Goal: Task Accomplishment & Management: Complete application form

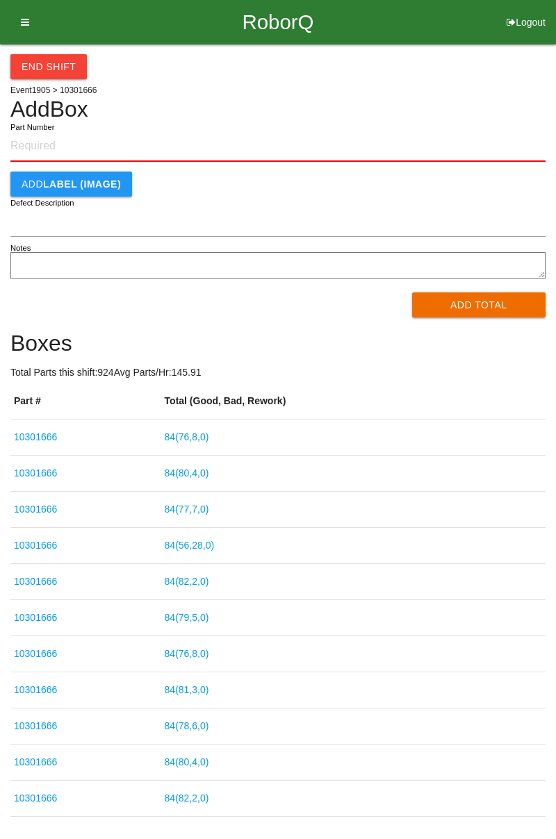
scroll to position [44, 0]
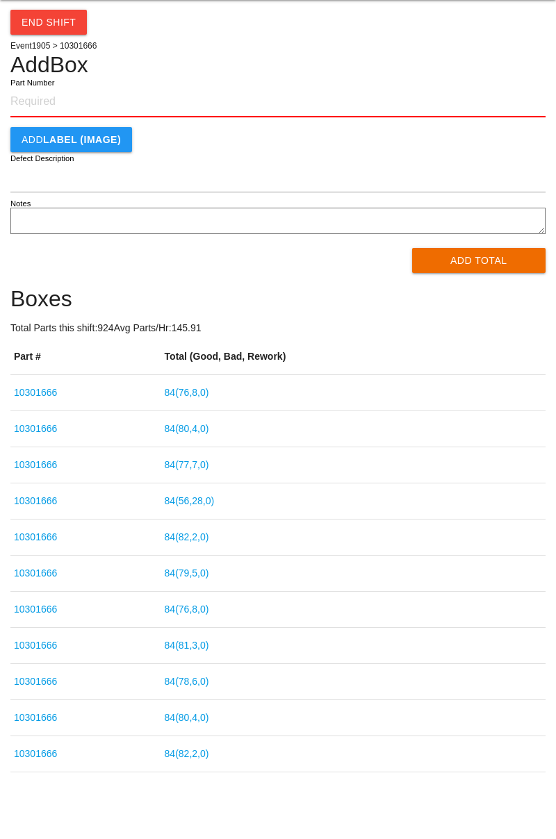
click at [49, 99] on input "Part Number" at bounding box center [277, 102] width 535 height 31
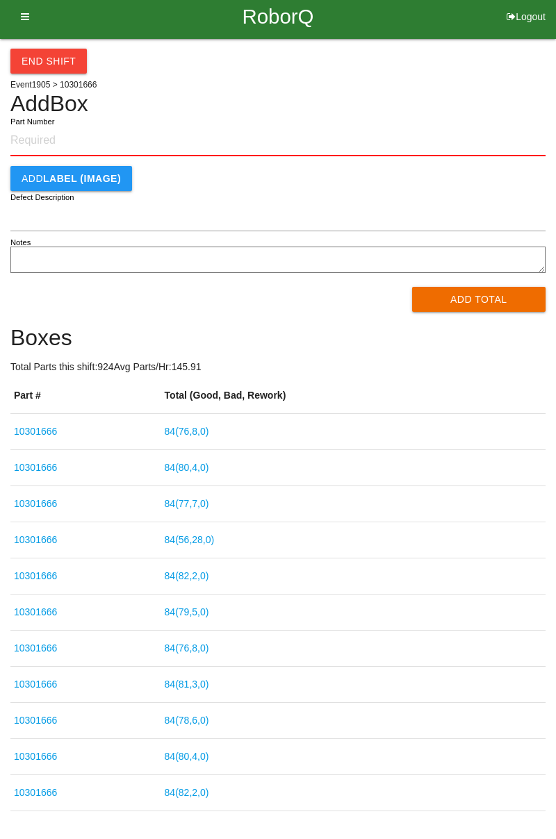
scroll to position [0, 0]
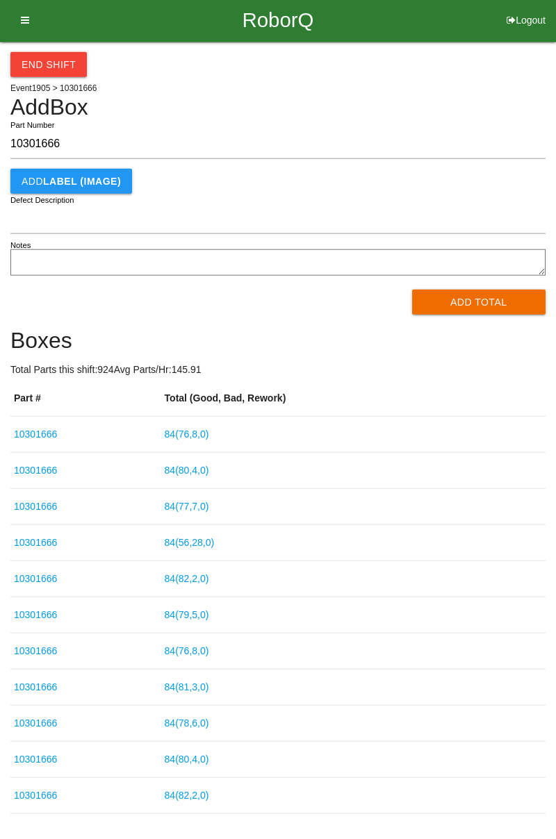
type input "10301666"
click at [467, 310] on button "Add Total" at bounding box center [479, 304] width 134 height 25
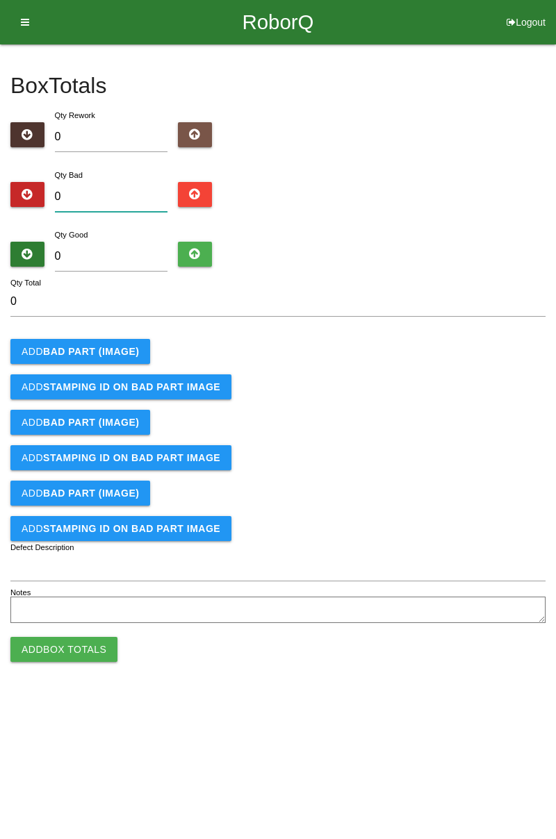
click at [120, 199] on input "0" at bounding box center [111, 197] width 113 height 30
type input "7"
click at [106, 255] on input "0" at bounding box center [111, 257] width 113 height 30
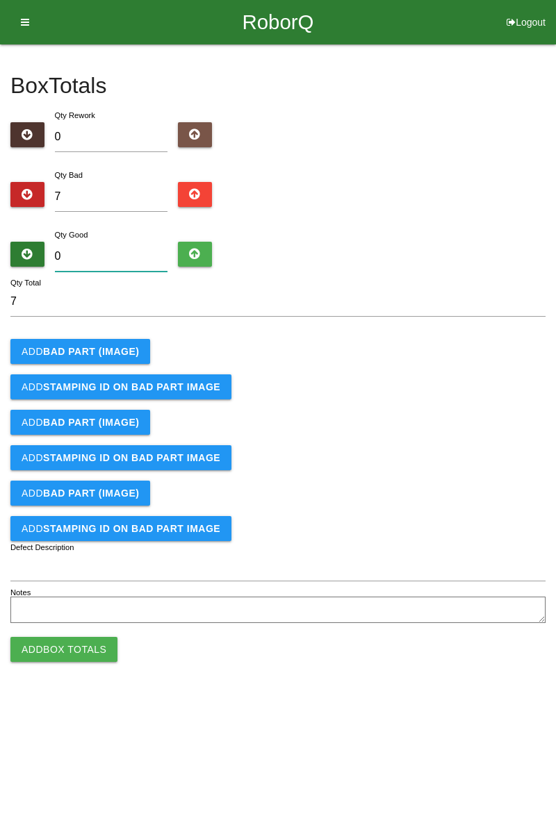
type input "7"
type input "14"
type input "78"
type input "85"
type input "7"
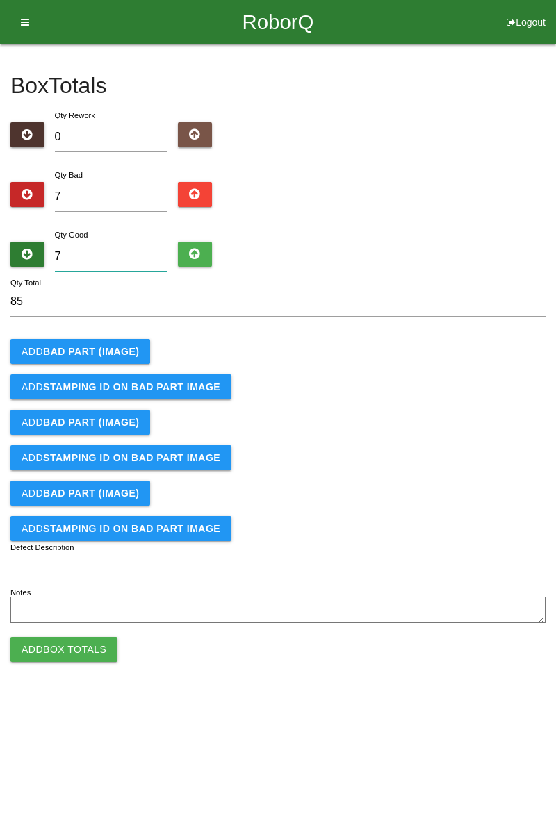
type input "14"
type input "77"
type input "84"
type input "777"
type input "784"
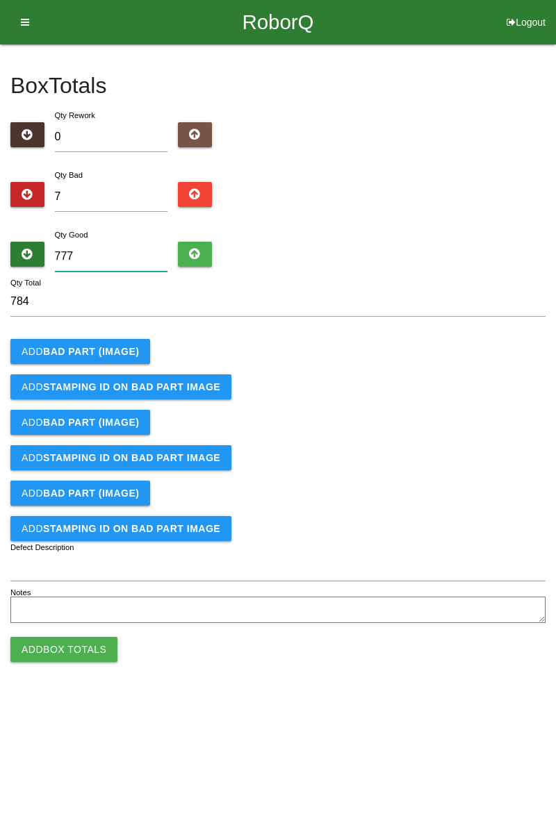
type input "77"
type input "84"
type input "77"
click at [99, 351] on b "BAD PART (IMAGE)" at bounding box center [91, 351] width 96 height 11
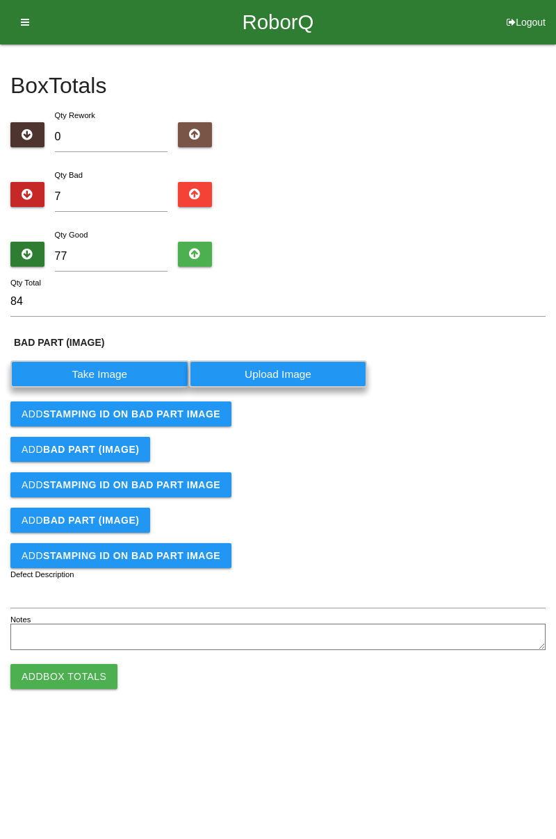
click at [121, 375] on label "Take Image" at bounding box center [99, 373] width 178 height 27
click at [0, 0] on \(IMAGE\) "Take Image" at bounding box center [0, 0] width 0 height 0
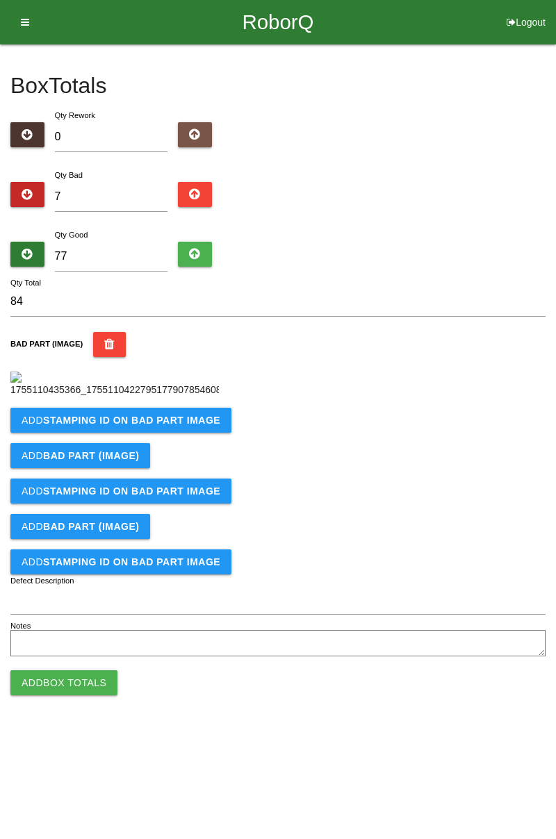
click at [163, 426] on b "STAMPING ID on BAD PART Image" at bounding box center [131, 420] width 177 height 11
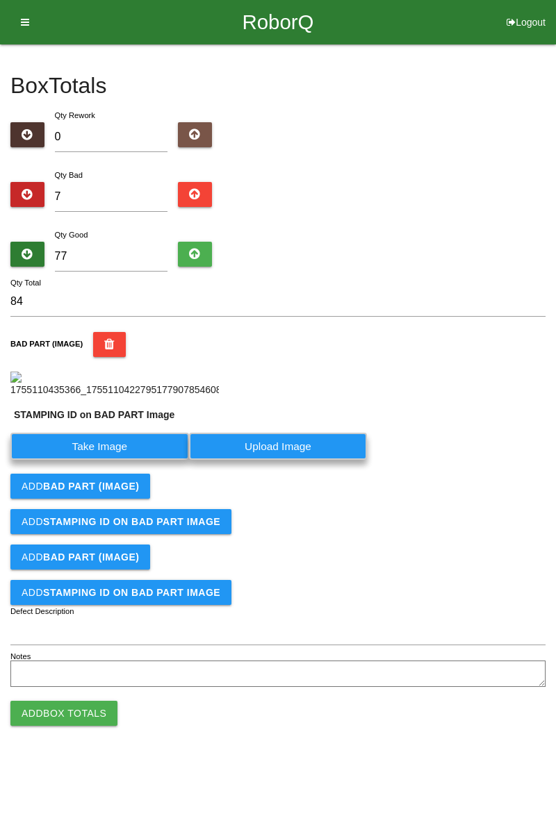
click at [129, 460] on label "Take Image" at bounding box center [99, 446] width 178 height 27
click at [0, 0] on PART "Take Image" at bounding box center [0, 0] width 0 height 0
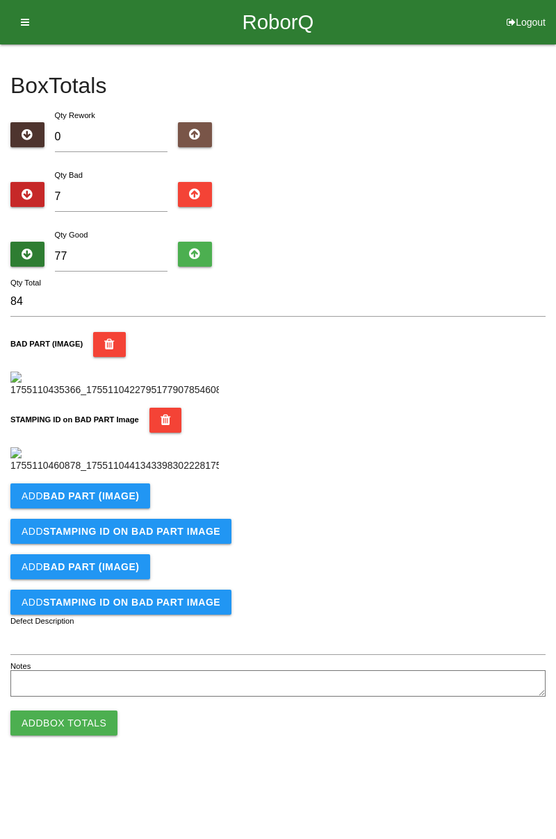
scroll to position [306, 0]
click at [92, 501] on b "BAD PART (IMAGE)" at bounding box center [91, 495] width 96 height 11
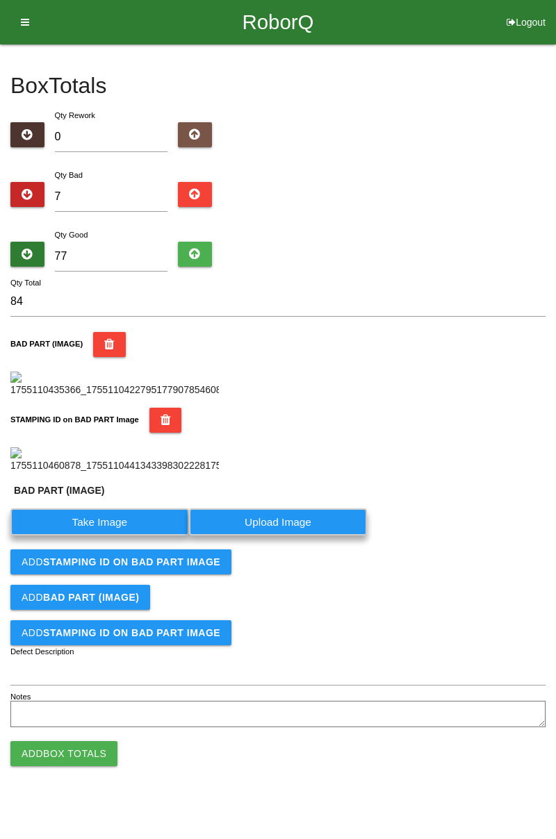
click at [115, 535] on label "Take Image" at bounding box center [99, 521] width 178 height 27
click at [0, 0] on \(IMAGE\) "Take Image" at bounding box center [0, 0] width 0 height 0
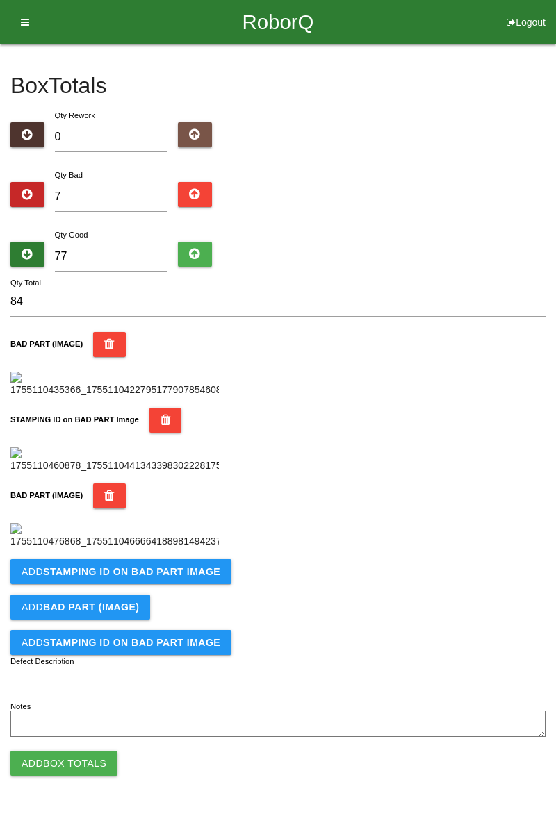
scroll to position [533, 0]
click at [172, 577] on b "STAMPING ID on BAD PART Image" at bounding box center [131, 571] width 177 height 11
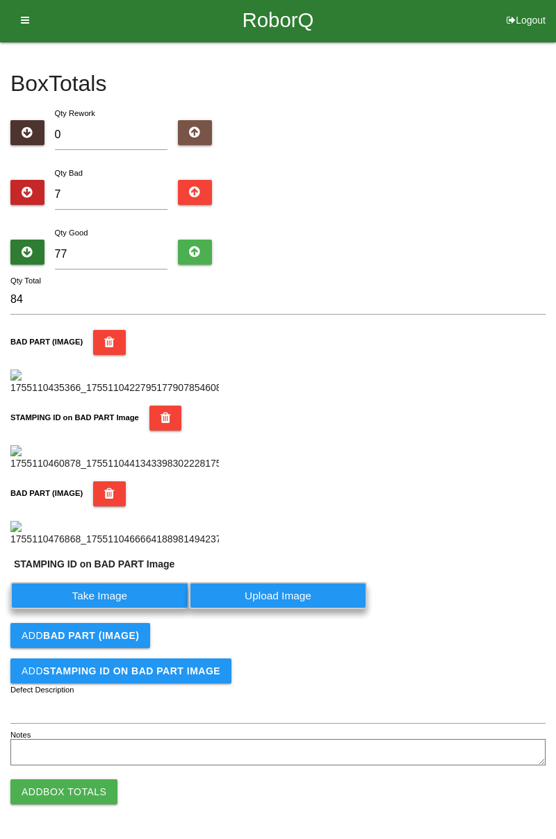
click at [119, 609] on label "Take Image" at bounding box center [99, 595] width 178 height 27
click at [0, 0] on PART "Take Image" at bounding box center [0, 0] width 0 height 0
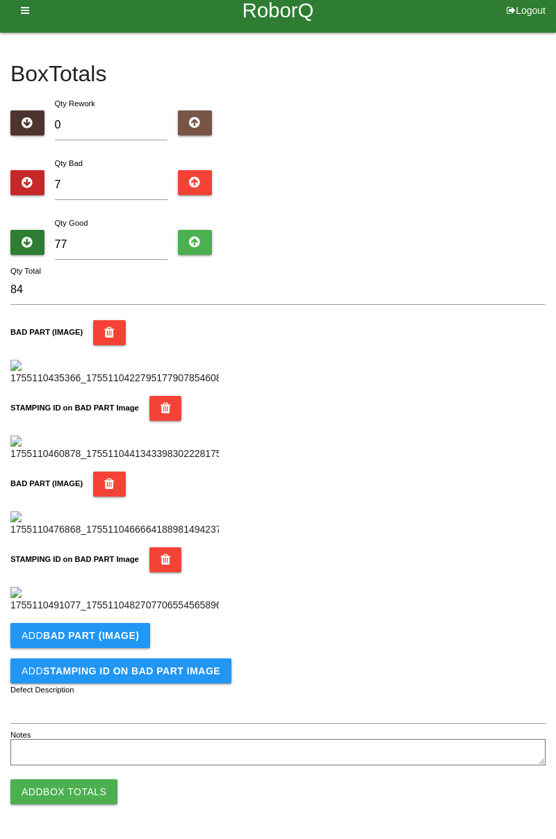
scroll to position [761, 0]
click at [131, 642] on button "Add BAD PART (IMAGE)" at bounding box center [80, 635] width 140 height 25
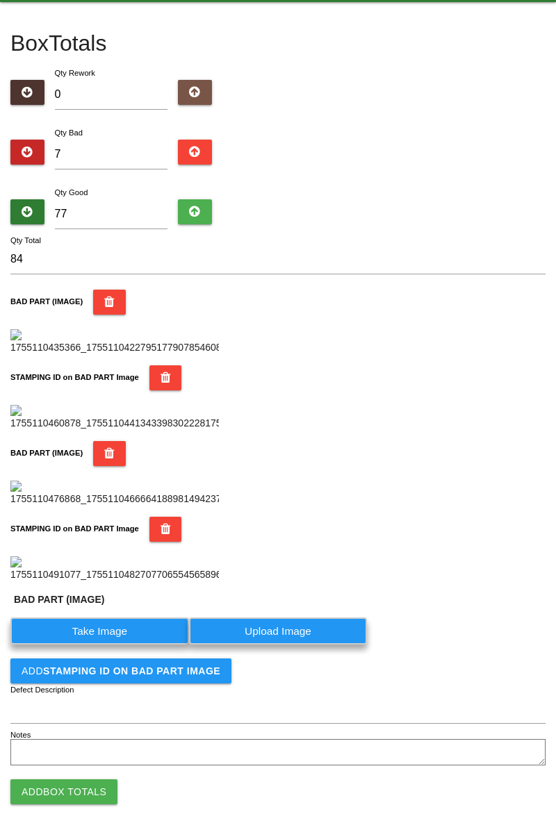
click at [116, 644] on label "Take Image" at bounding box center [99, 630] width 178 height 27
click at [0, 0] on \(IMAGE\) "Take Image" at bounding box center [0, 0] width 0 height 0
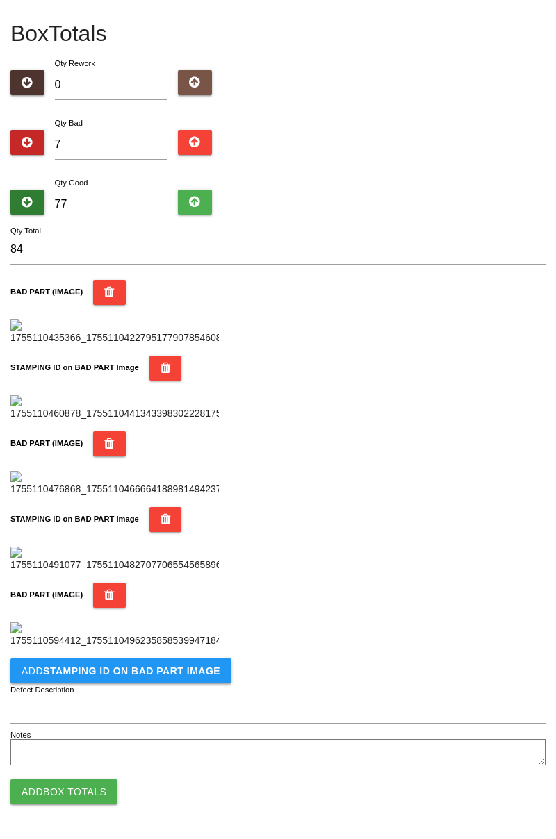
scroll to position [989, 0]
click at [164, 676] on button "Add STAMPING ID on BAD PART Image" at bounding box center [120, 670] width 221 height 25
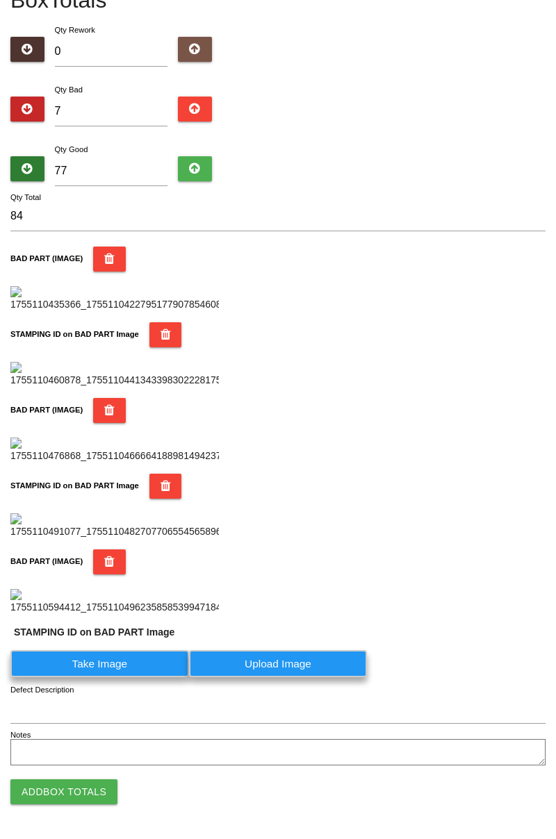
click at [142, 677] on label "Take Image" at bounding box center [99, 663] width 178 height 27
click at [0, 0] on PART "Take Image" at bounding box center [0, 0] width 0 height 0
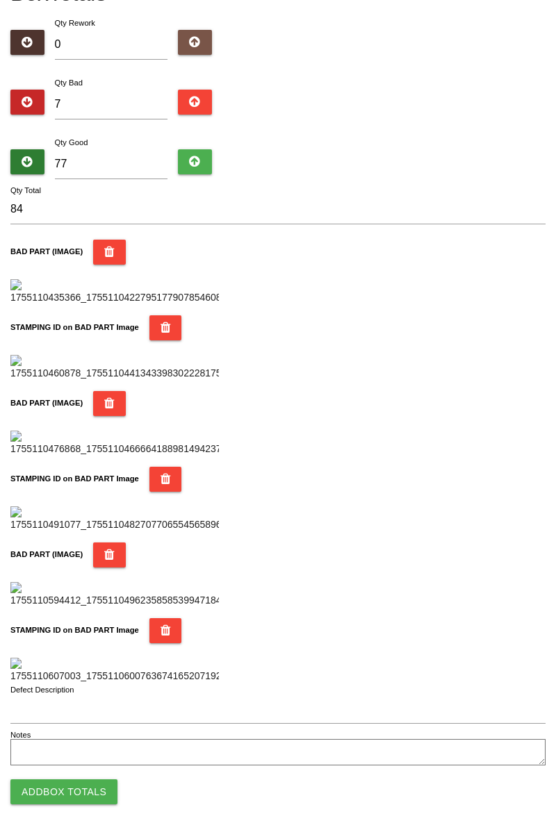
scroll to position [1217, 0]
click at [77, 795] on button "Add Box Totals" at bounding box center [63, 791] width 107 height 25
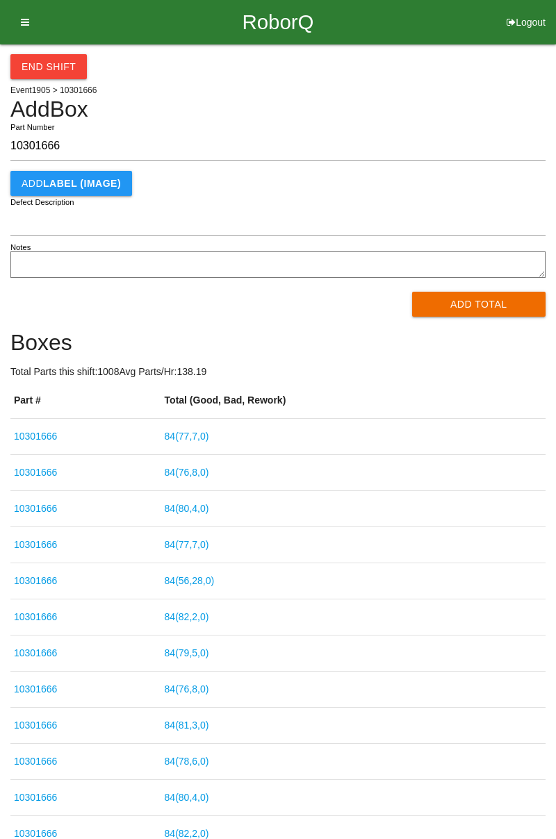
type input "10301666"
click at [479, 300] on button "Add Total" at bounding box center [479, 304] width 134 height 25
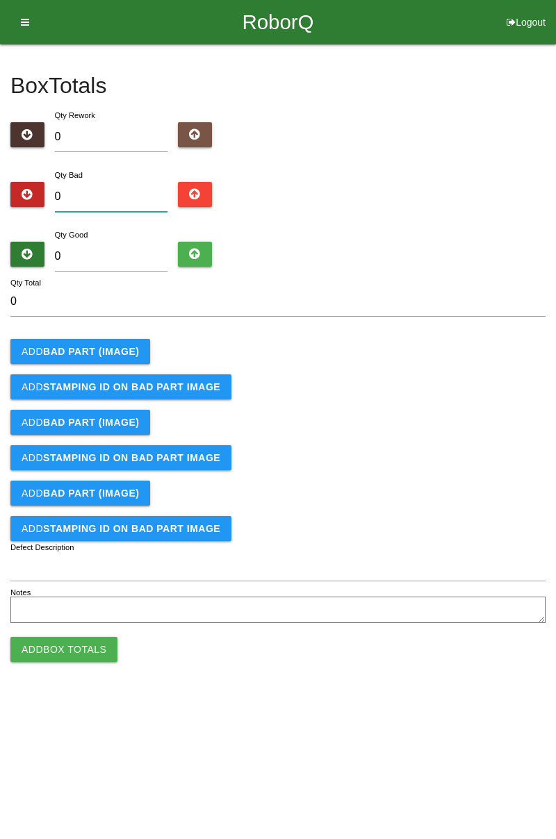
click at [139, 194] on input "0" at bounding box center [111, 197] width 113 height 30
type input "5"
click at [129, 260] on input "0" at bounding box center [111, 257] width 113 height 30
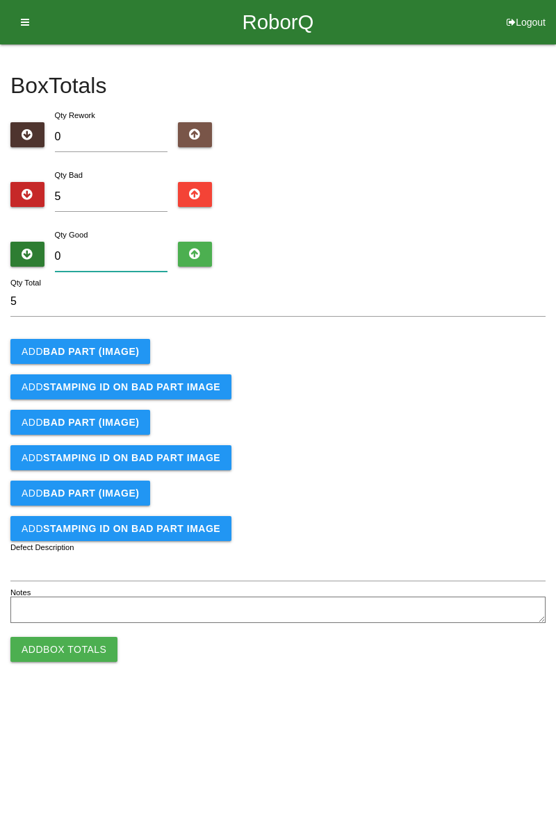
type input "7"
type input "12"
type input "79"
type input "84"
type input "79"
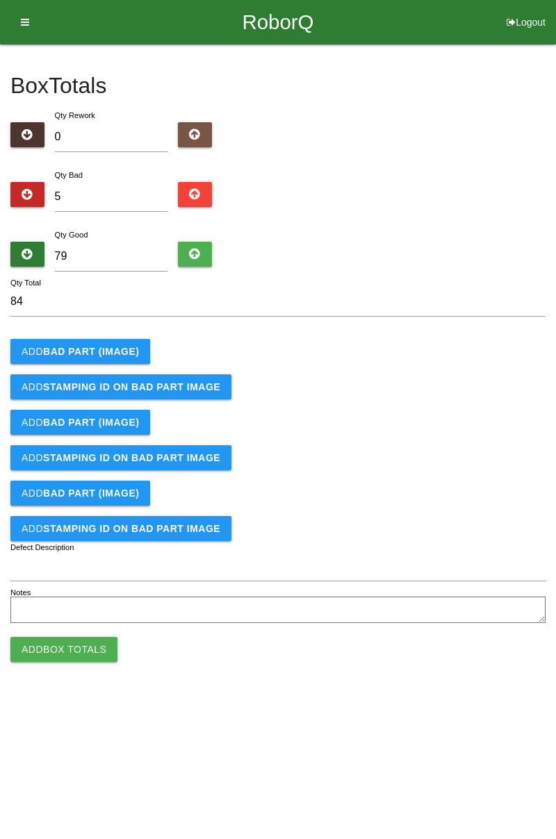
click at [130, 349] on b "BAD PART (IMAGE)" at bounding box center [91, 351] width 96 height 11
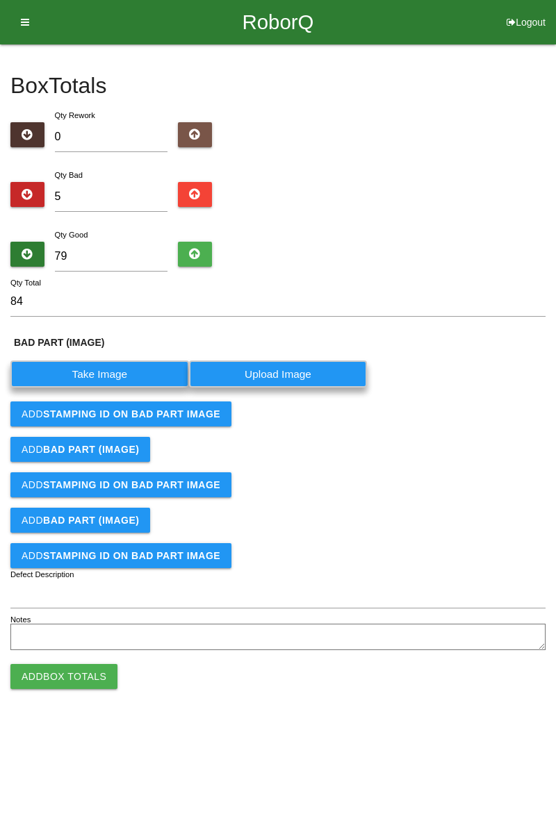
click at [113, 374] on label "Take Image" at bounding box center [99, 373] width 178 height 27
click at [0, 0] on \(IMAGE\) "Take Image" at bounding box center [0, 0] width 0 height 0
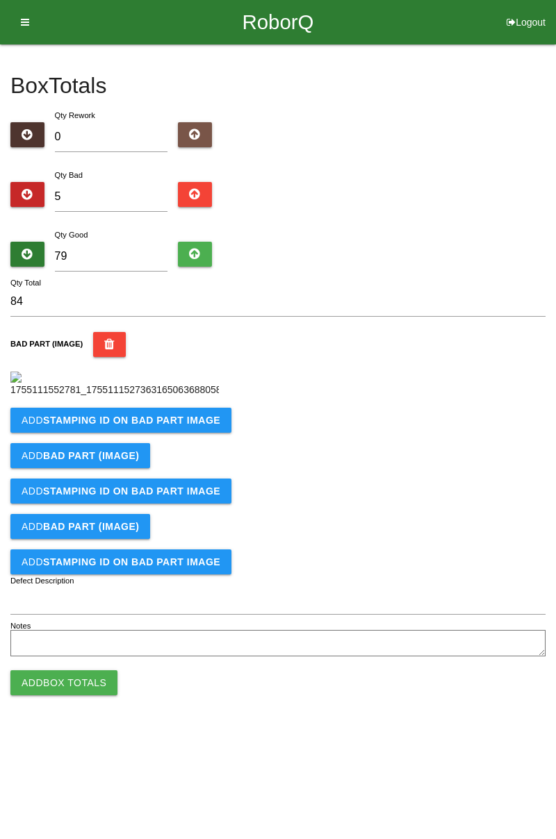
click at [134, 426] on b "STAMPING ID on BAD PART Image" at bounding box center [131, 420] width 177 height 11
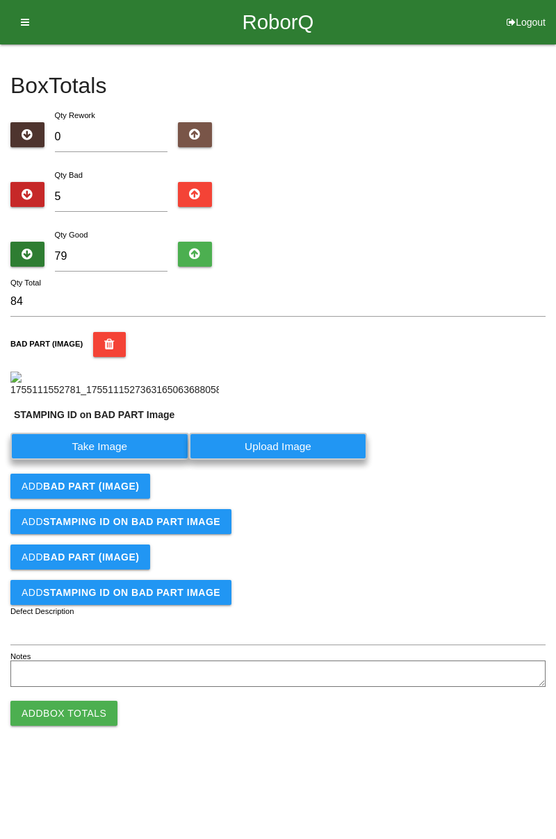
click at [127, 460] on label "Take Image" at bounding box center [99, 446] width 178 height 27
click at [0, 0] on PART "Take Image" at bounding box center [0, 0] width 0 height 0
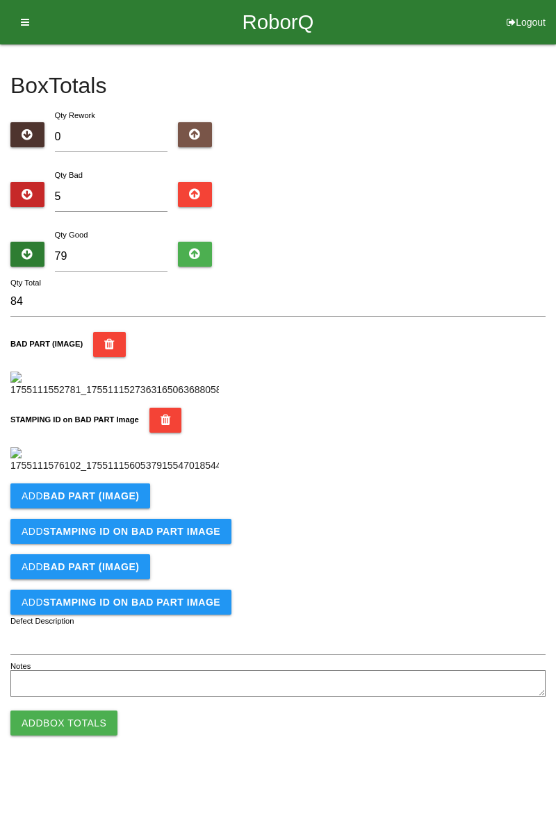
scroll to position [306, 0]
click at [117, 508] on button "Add BAD PART (IMAGE)" at bounding box center [80, 495] width 140 height 25
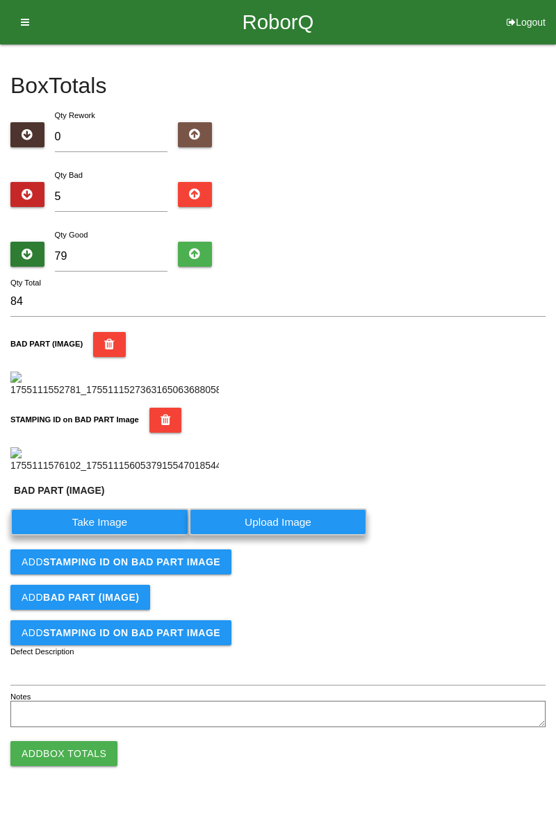
click at [114, 535] on label "Take Image" at bounding box center [99, 521] width 178 height 27
click at [0, 0] on \(IMAGE\) "Take Image" at bounding box center [0, 0] width 0 height 0
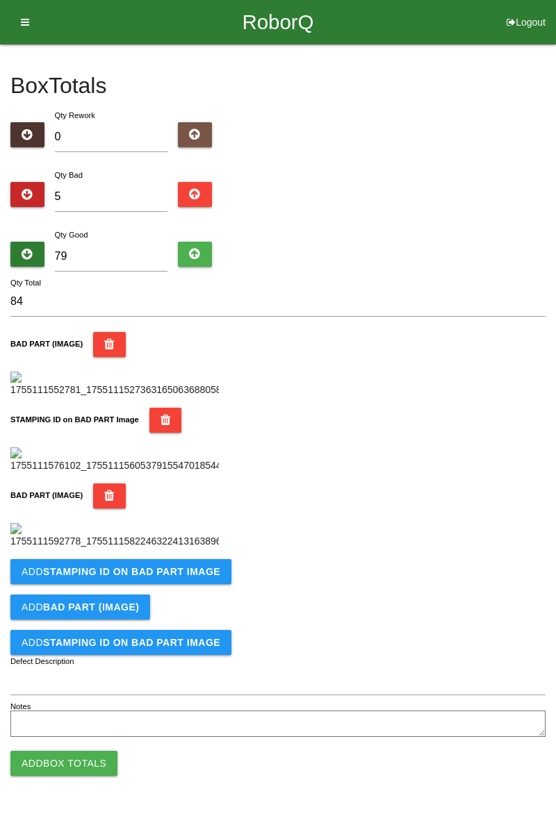
scroll to position [533, 0]
click at [156, 577] on b "STAMPING ID on BAD PART Image" at bounding box center [131, 571] width 177 height 11
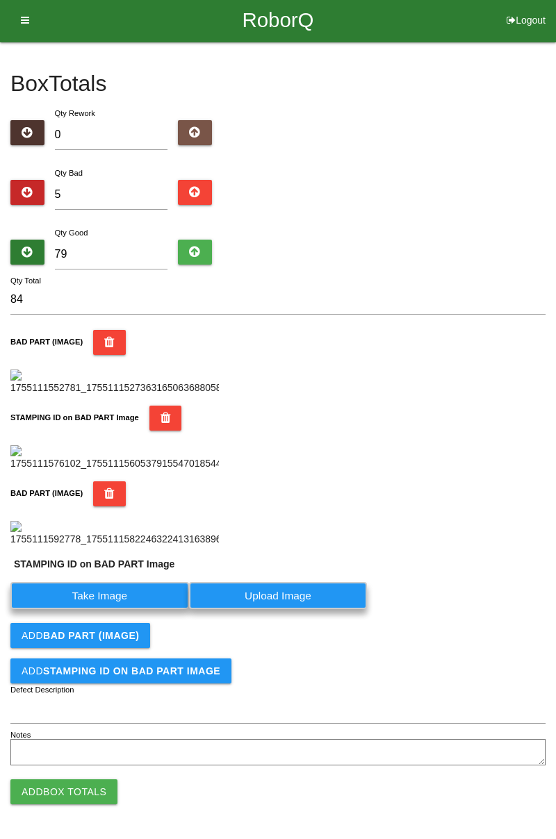
click at [139, 609] on label "Take Image" at bounding box center [99, 595] width 178 height 27
click at [0, 0] on PART "Take Image" at bounding box center [0, 0] width 0 height 0
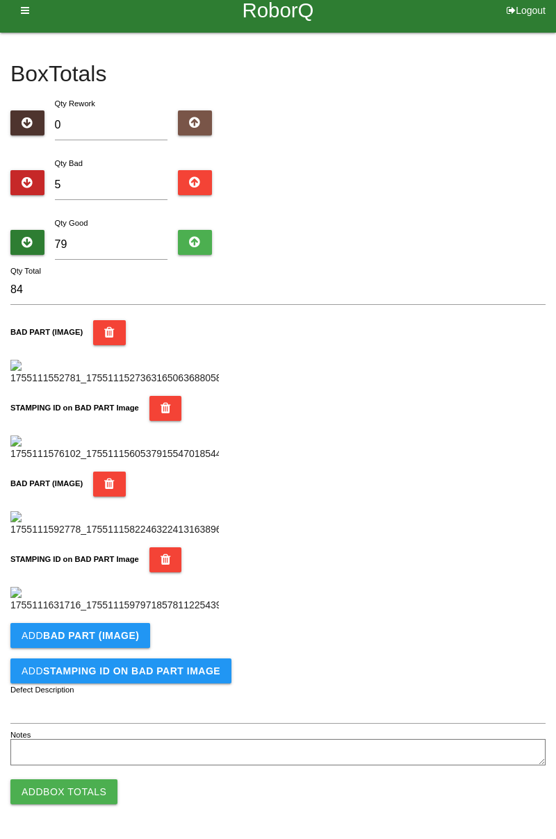
scroll to position [761, 0]
click at [103, 640] on b "BAD PART (IMAGE)" at bounding box center [91, 635] width 96 height 11
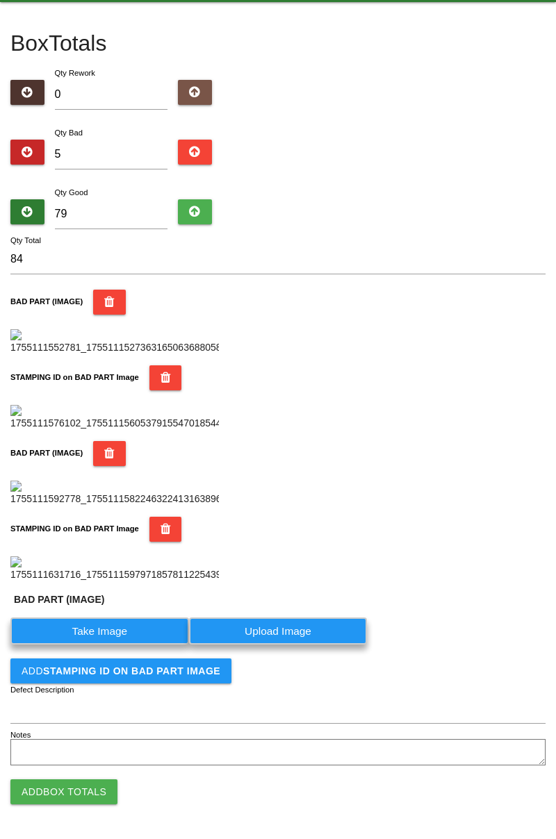
click at [125, 644] on label "Take Image" at bounding box center [99, 630] width 178 height 27
click at [0, 0] on \(IMAGE\) "Take Image" at bounding box center [0, 0] width 0 height 0
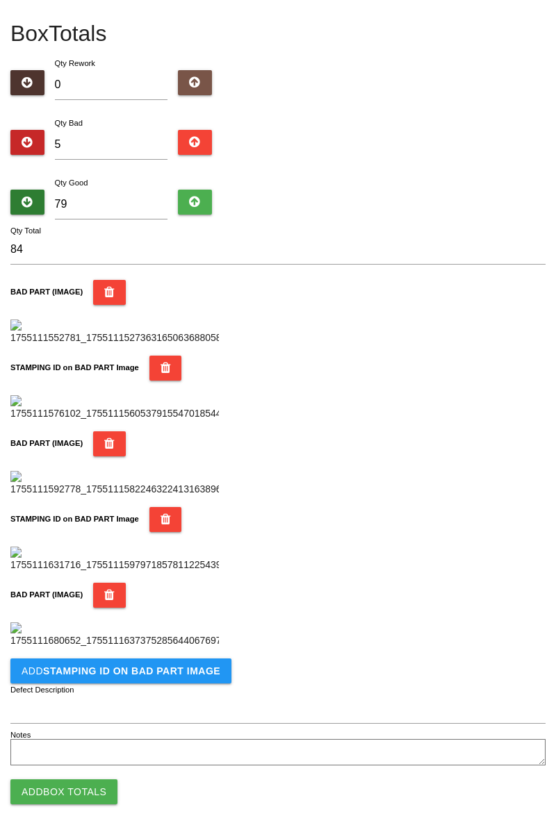
scroll to position [989, 0]
click at [162, 676] on button "Add STAMPING ID on BAD PART Image" at bounding box center [120, 670] width 221 height 25
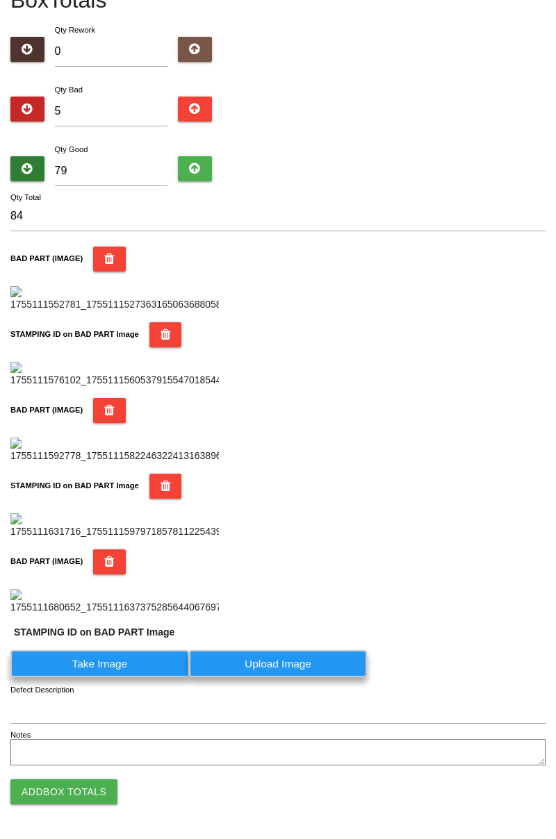
click at [126, 677] on label "Take Image" at bounding box center [99, 663] width 178 height 27
click at [0, 0] on PART "Take Image" at bounding box center [0, 0] width 0 height 0
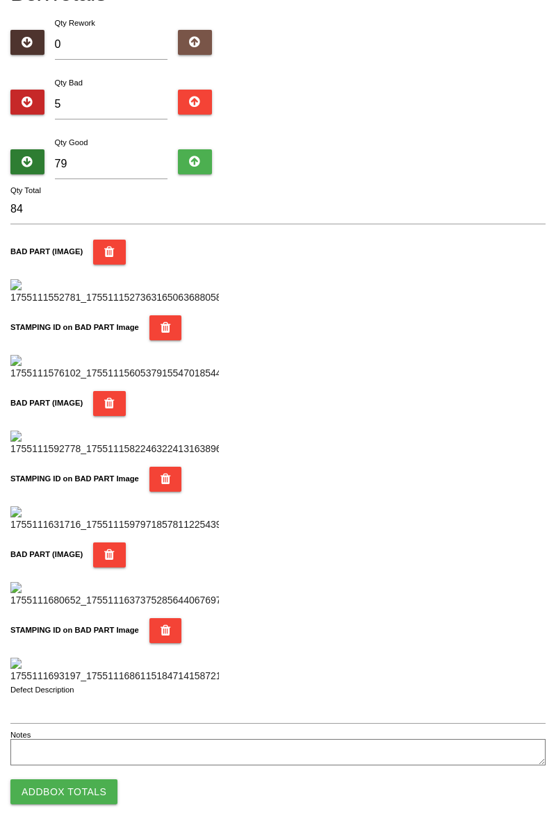
scroll to position [1217, 0]
click at [74, 796] on button "Add Box Totals" at bounding box center [63, 791] width 107 height 25
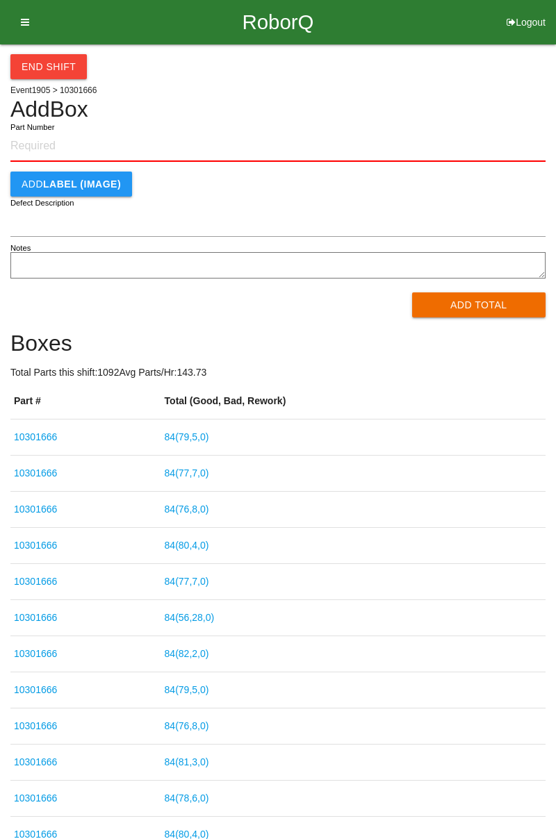
click at [524, 10] on button "Logout" at bounding box center [526, 5] width 60 height 10
select select "Worker"
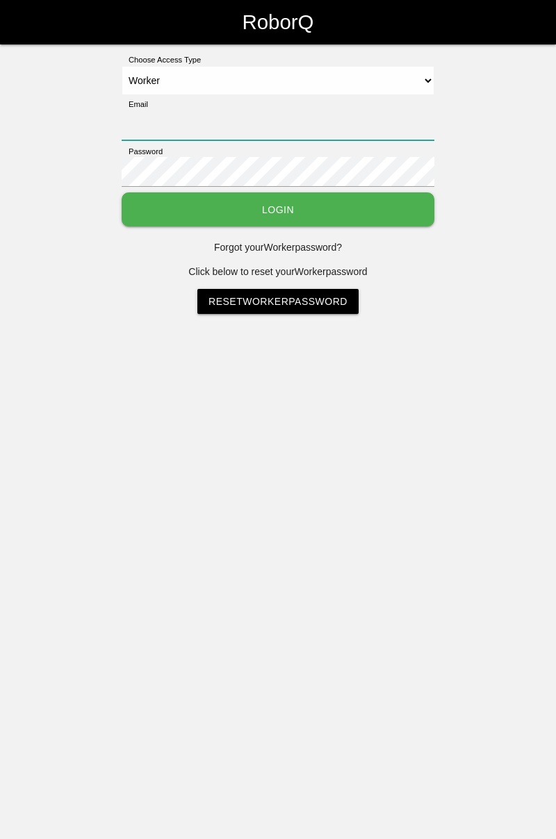
click at [358, 119] on input "Email" at bounding box center [278, 125] width 313 height 30
type input "[PERSON_NAME][EMAIL_ADDRESS][DOMAIN_NAME]"
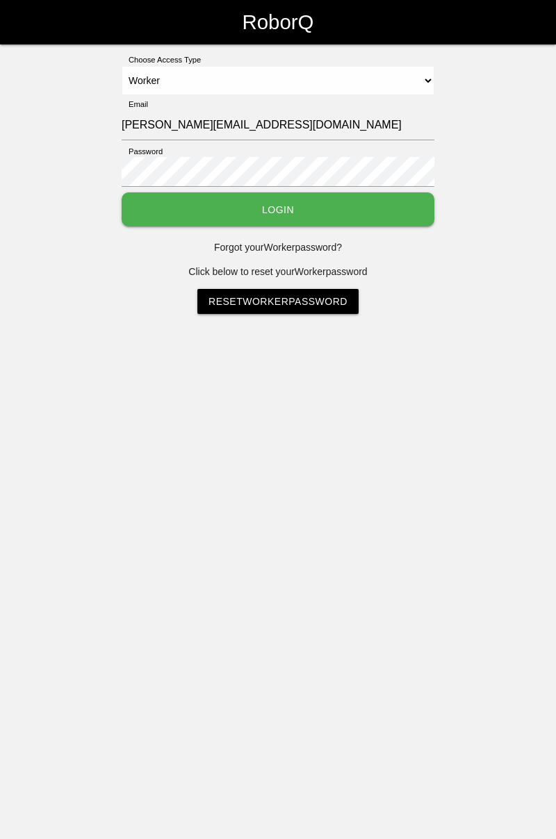
click at [290, 210] on button "Login" at bounding box center [278, 209] width 313 height 34
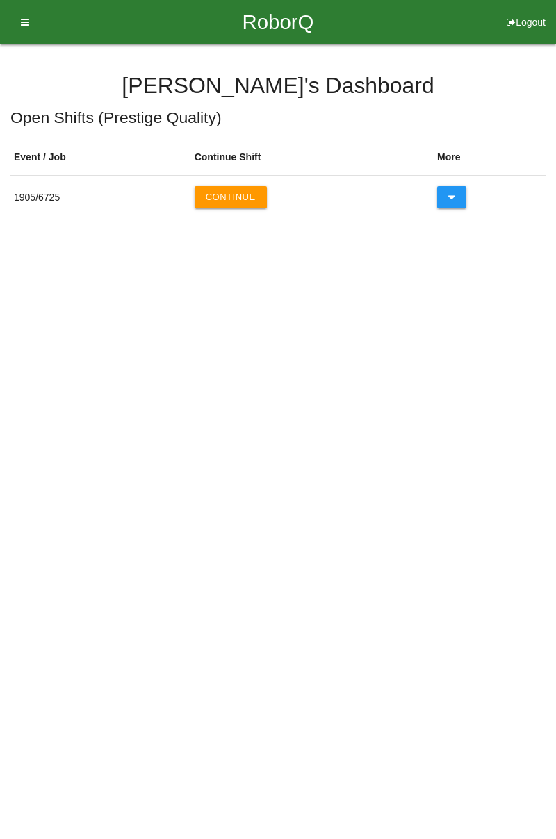
click at [242, 199] on button "Continue" at bounding box center [230, 197] width 72 height 22
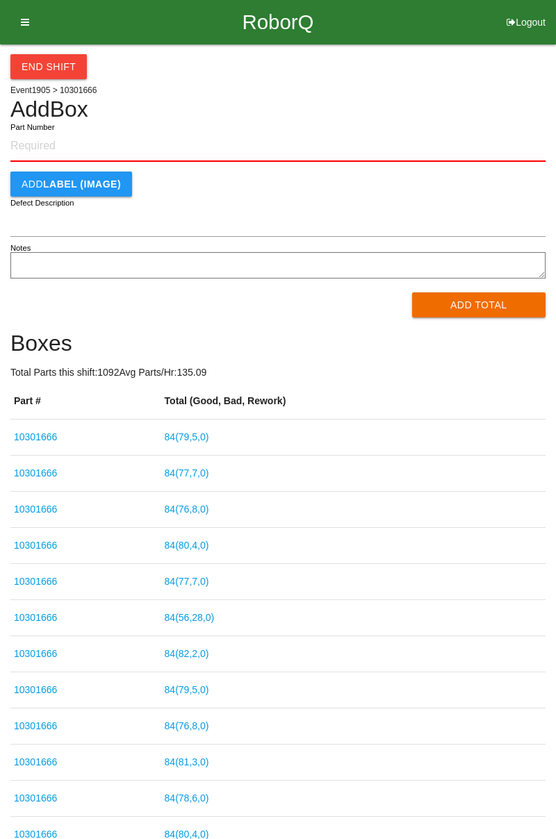
click at [66, 65] on button "End Shift" at bounding box center [48, 66] width 76 height 25
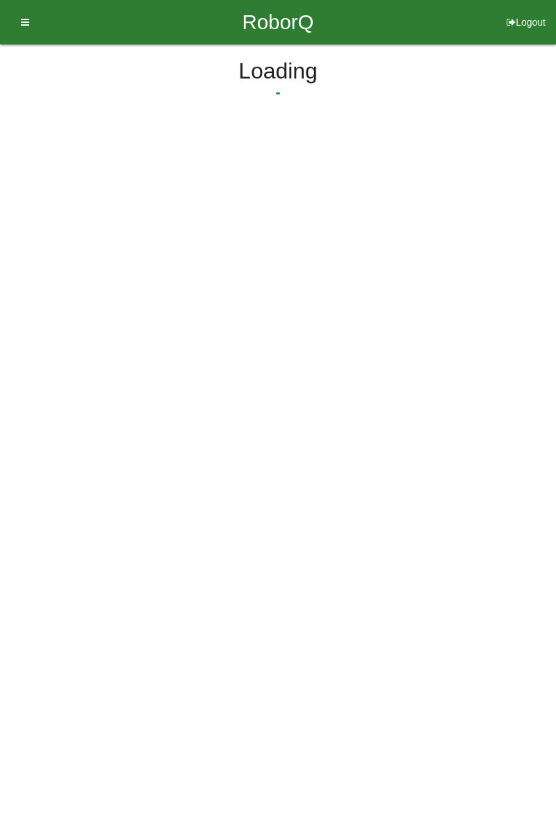
select select "3"
select select "30"
select select "2"
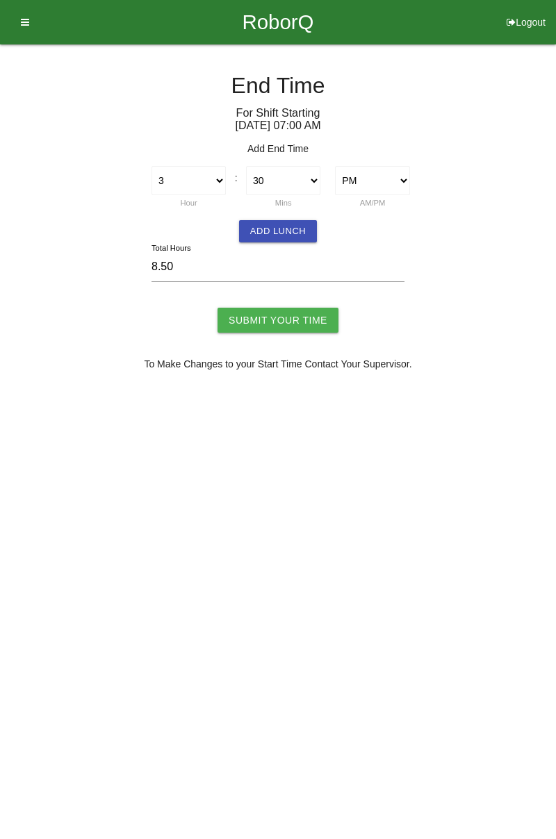
click at [294, 227] on button "Add Lunch" at bounding box center [278, 231] width 78 height 22
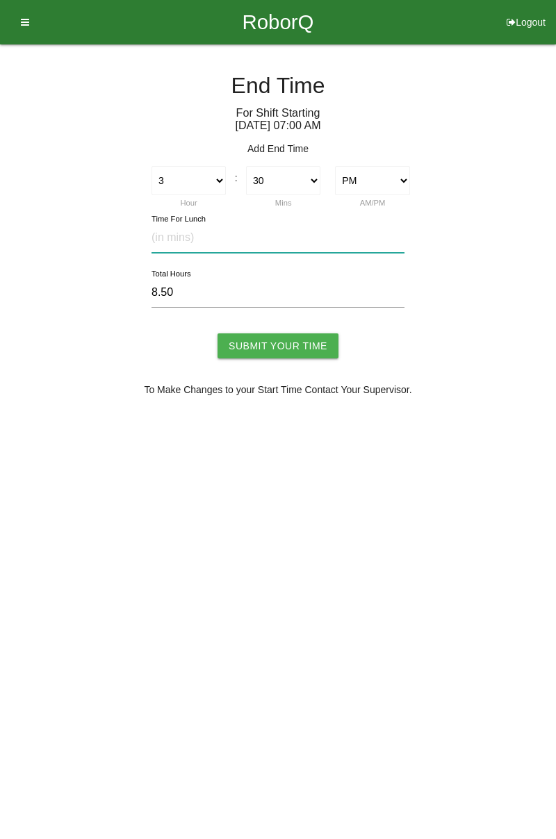
click at [214, 235] on input "text" at bounding box center [277, 238] width 253 height 30
type input "30"
type input "8.00"
click at [294, 347] on input "Submit Your Time" at bounding box center [277, 345] width 121 height 25
type input "Processing..."
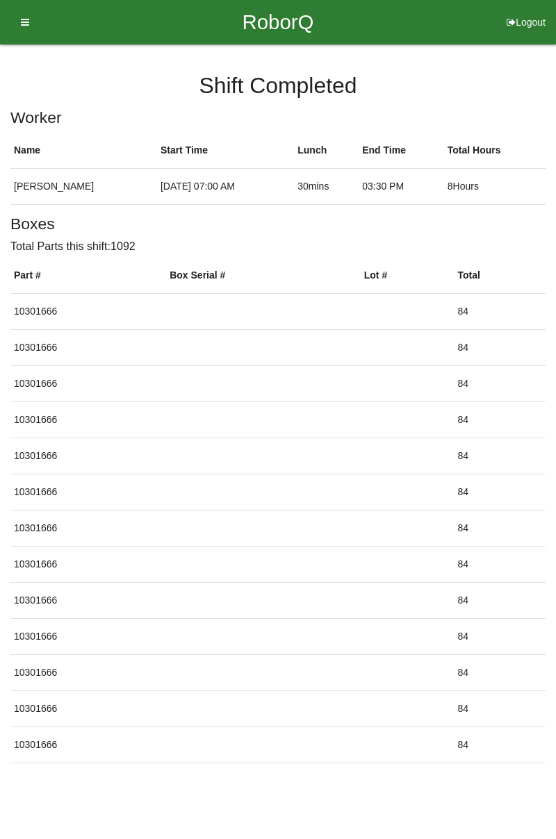
click at [519, 10] on button "Logout" at bounding box center [526, 5] width 60 height 10
select select "Worker"
